Goal: Information Seeking & Learning: Learn about a topic

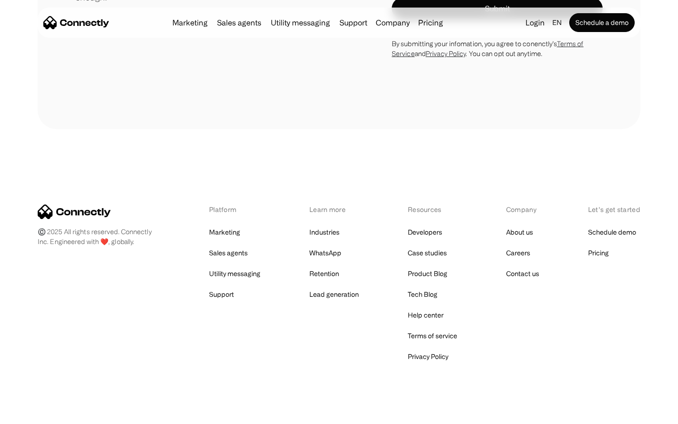
scroll to position [807, 0]
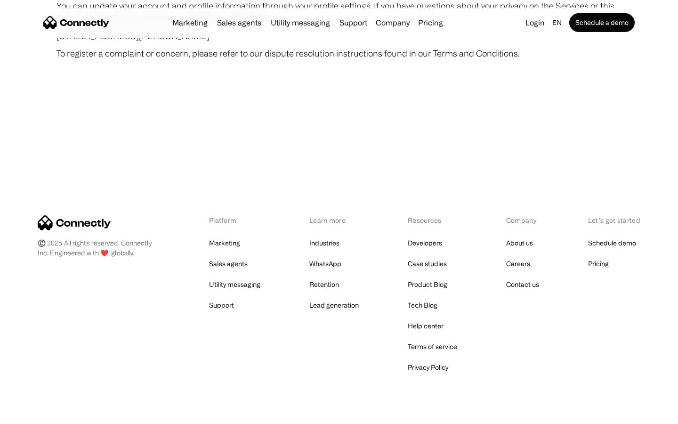
scroll to position [5484, 0]
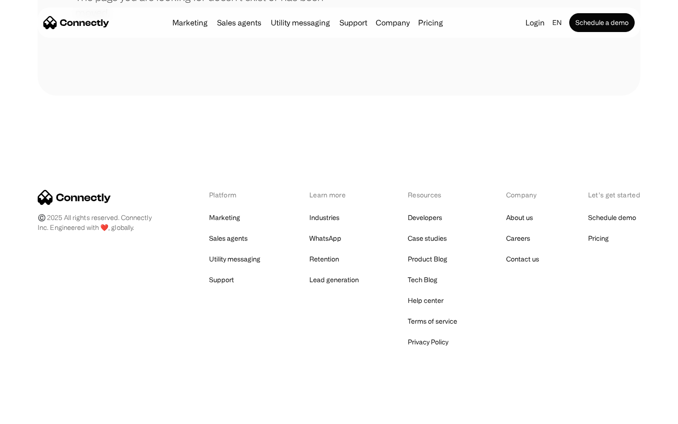
scroll to position [172, 0]
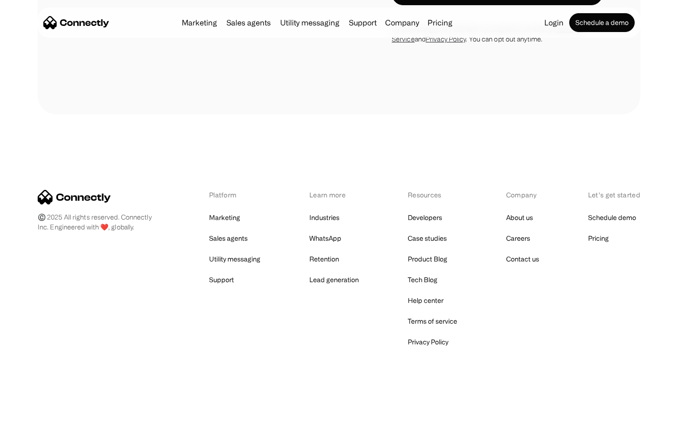
scroll to position [1593, 0]
